Goal: Navigation & Orientation: Find specific page/section

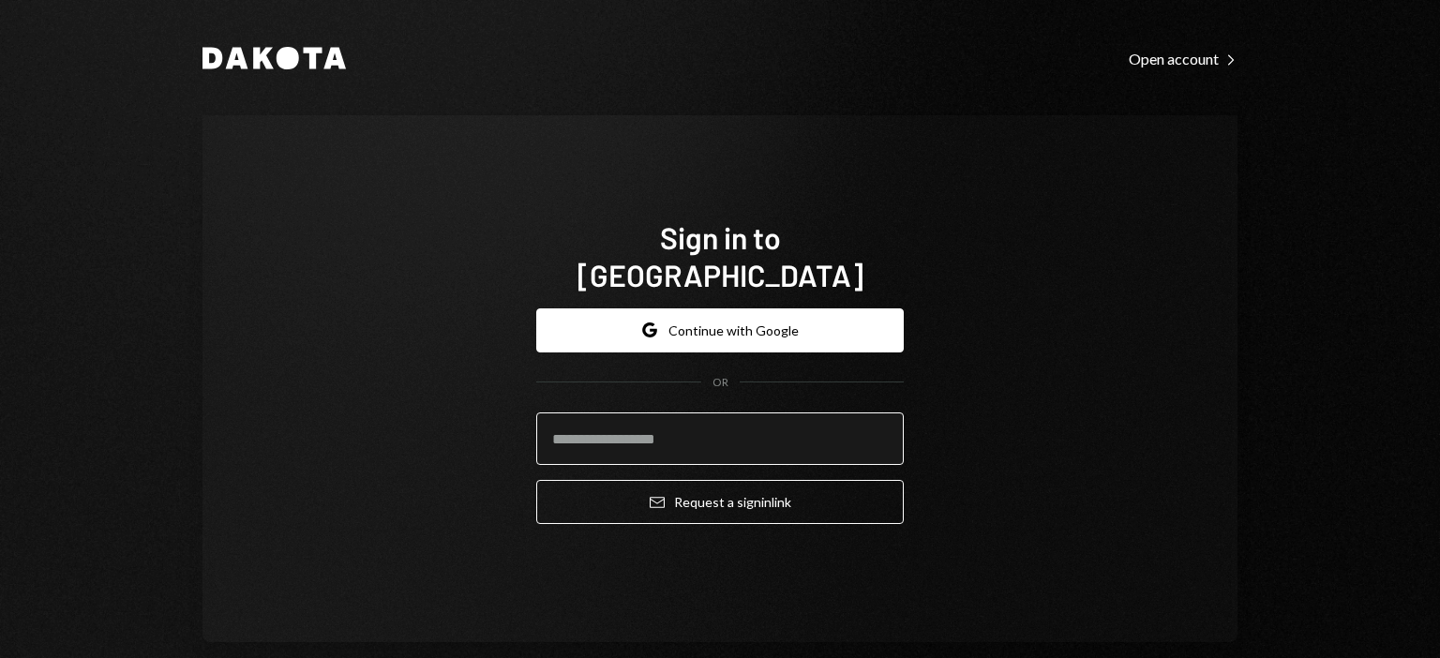
click at [667, 425] on input "email" at bounding box center [720, 439] width 368 height 53
type input "**********"
click at [536, 480] on button "Email Request a sign in link" at bounding box center [720, 502] width 368 height 44
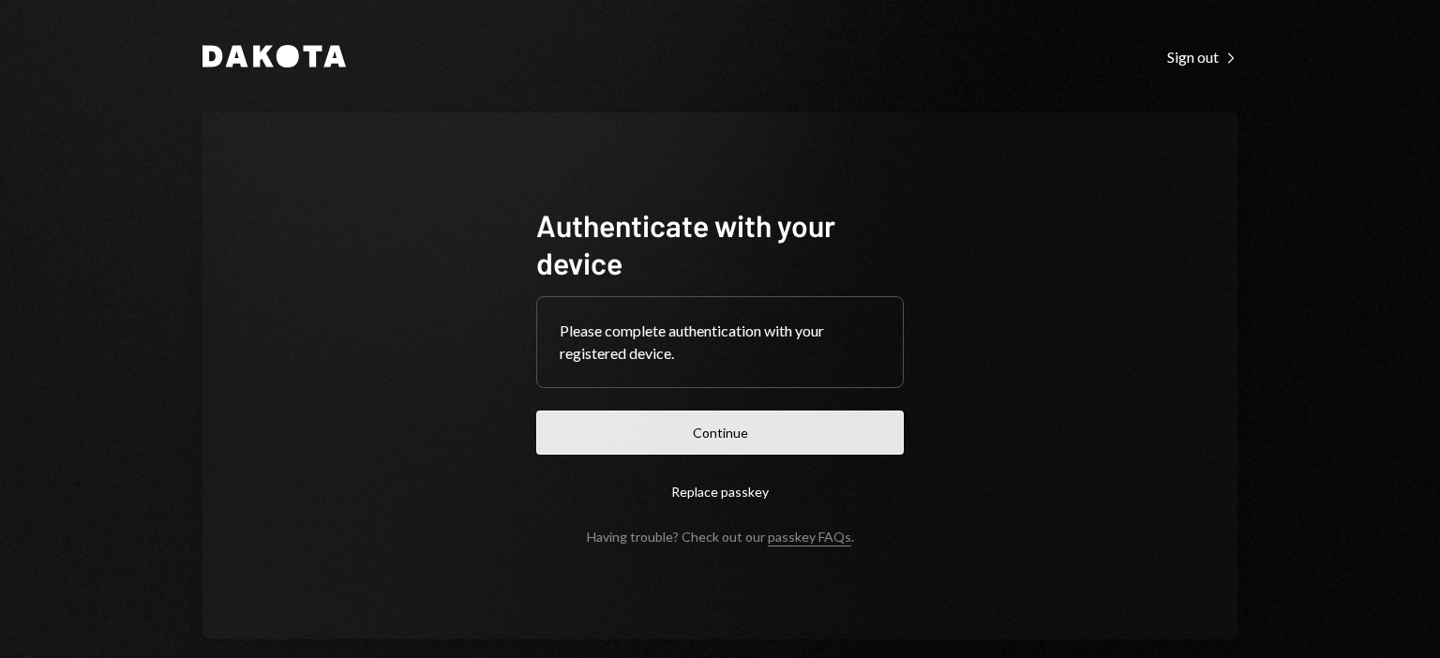
click at [786, 429] on button "Continue" at bounding box center [720, 433] width 368 height 44
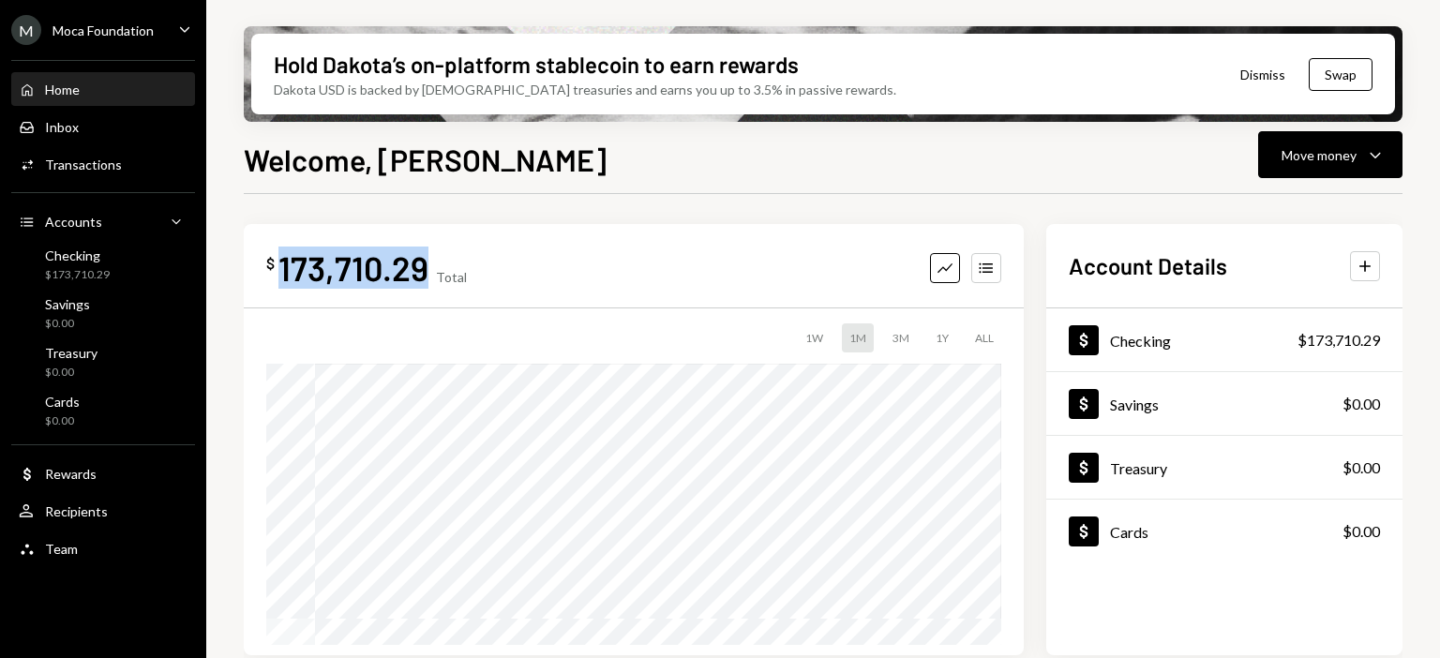
drag, startPoint x: 429, startPoint y: 259, endPoint x: 279, endPoint y: 258, distance: 151.0
click at [279, 258] on div "$ 173,710.29 Total" at bounding box center [366, 268] width 201 height 42
copy div "173,710.29"
click at [315, 264] on div "173,710.29" at bounding box center [354, 268] width 150 height 42
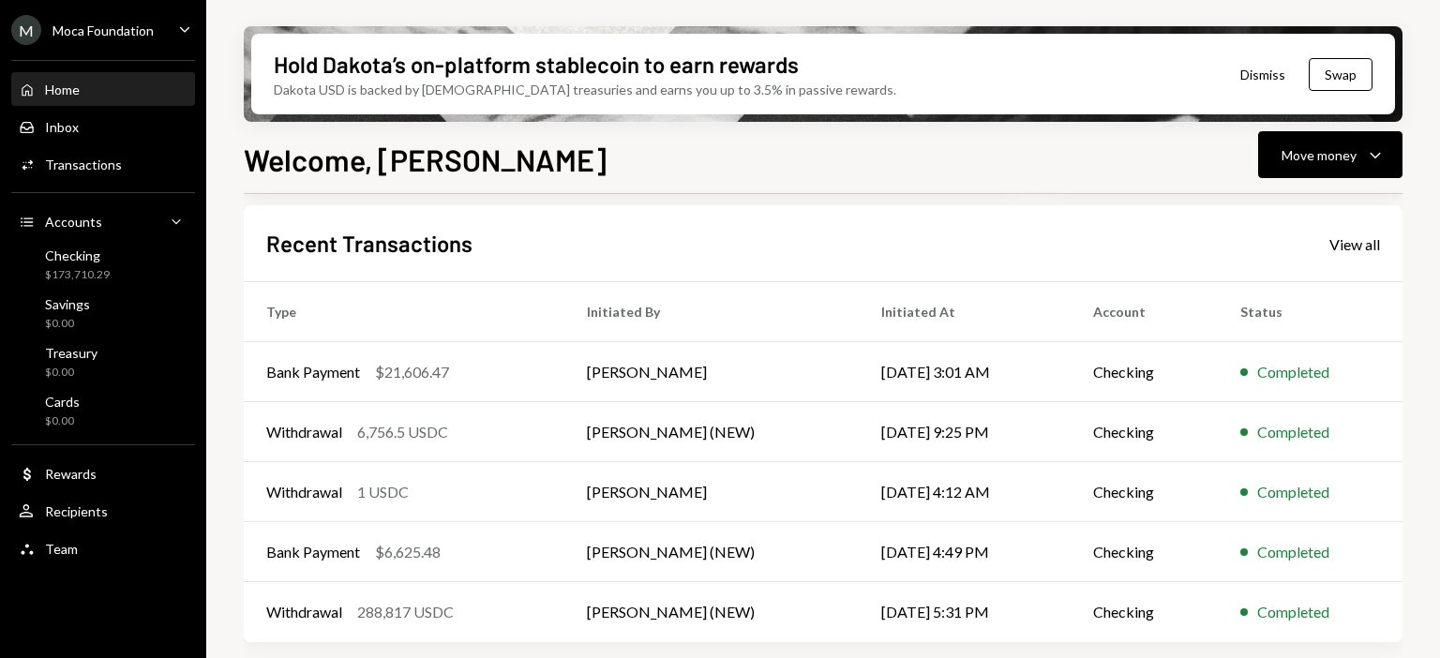
scroll to position [302, 0]
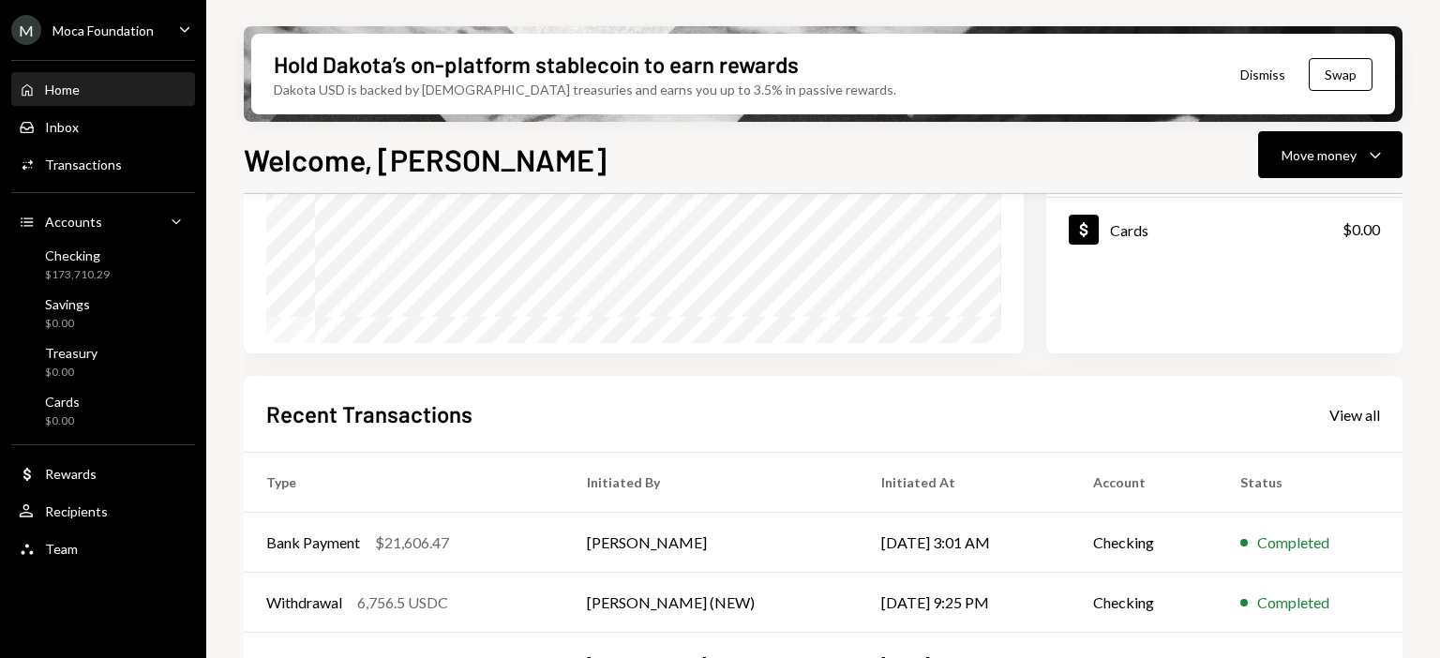
click at [191, 31] on icon "Caret Down" at bounding box center [184, 29] width 21 height 21
click at [428, 166] on h1 "Welcome, [PERSON_NAME]" at bounding box center [425, 160] width 363 height 38
click at [79, 72] on link "Home Home" at bounding box center [103, 89] width 184 height 34
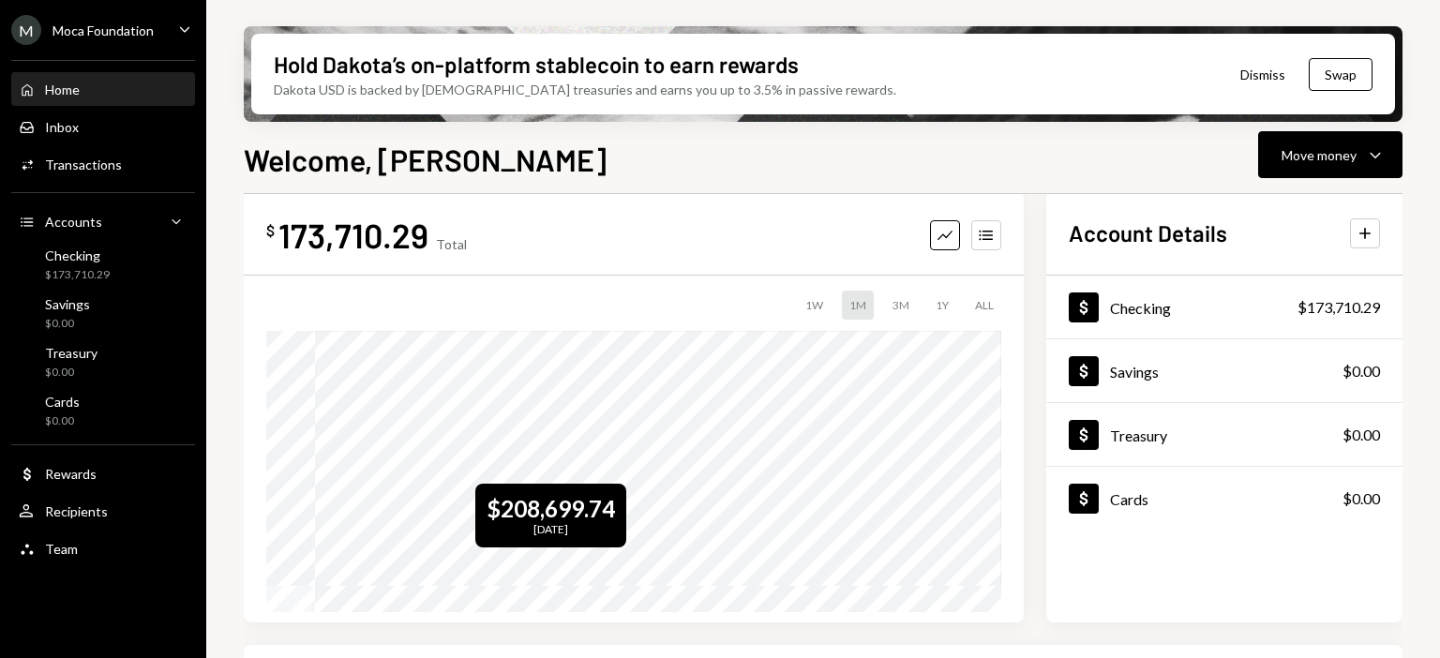
scroll to position [0, 0]
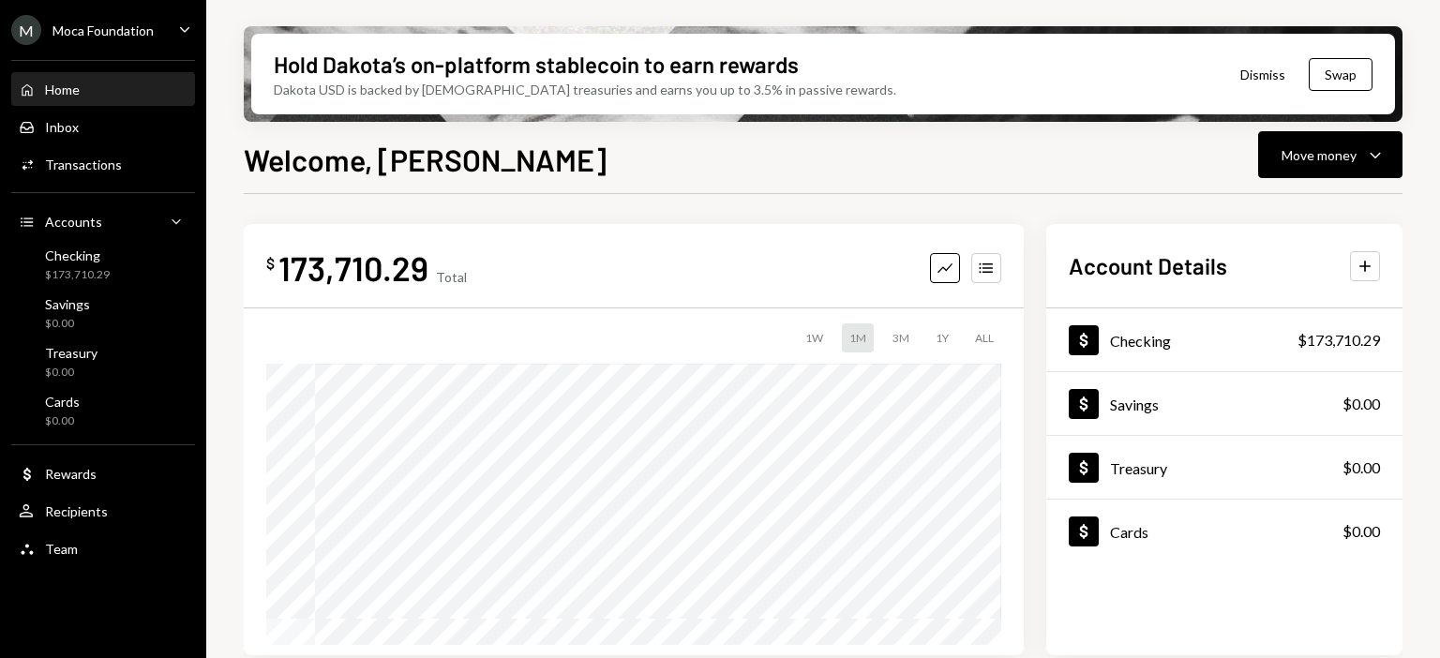
click at [60, 76] on div "Home Home" at bounding box center [103, 90] width 169 height 32
